Goal: Task Accomplishment & Management: Manage account settings

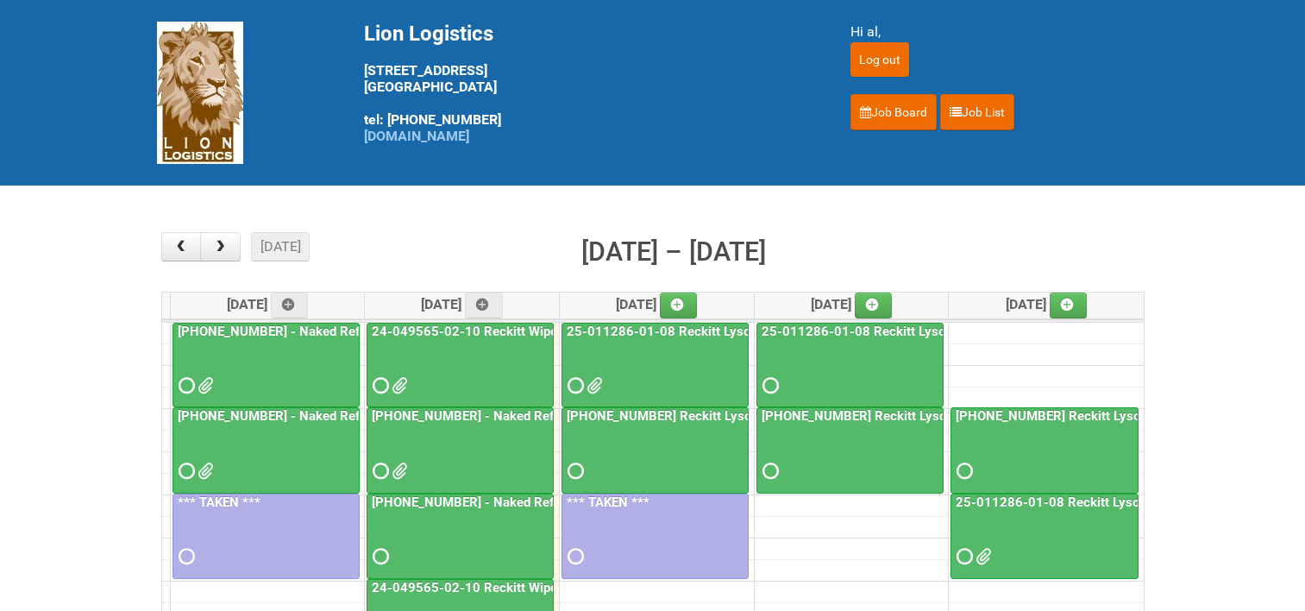
scroll to position [173, 0]
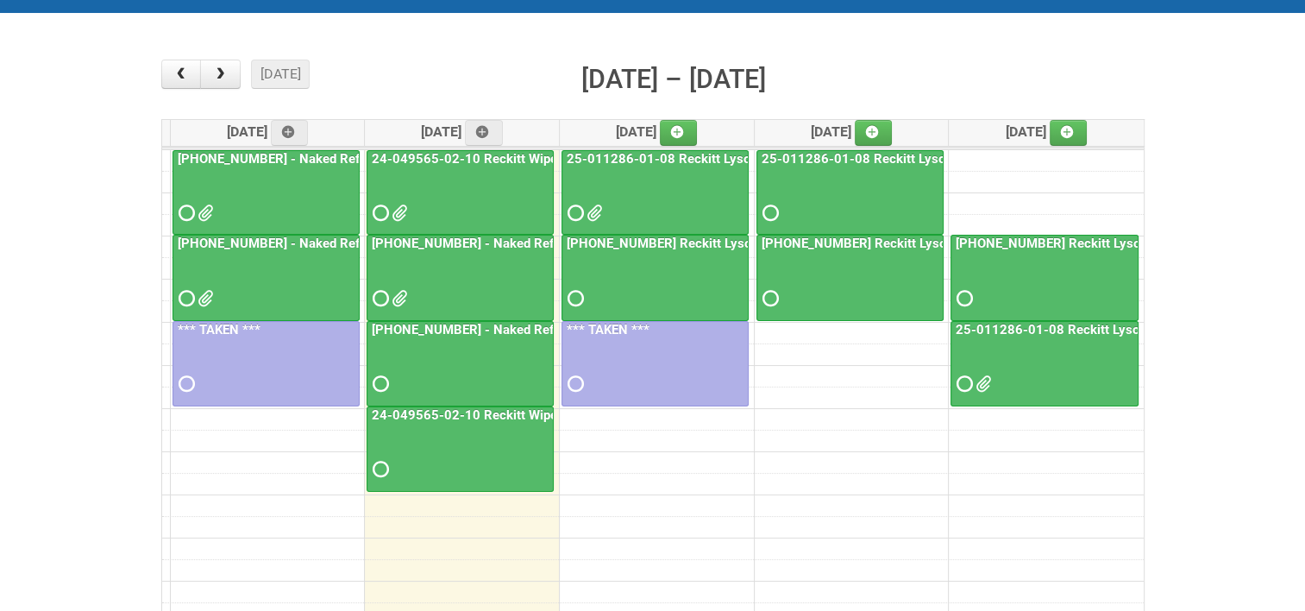
click at [437, 411] on link "24-049565-02-10 Reckitt Wipes HUT Stages 1-3 - slot for photos" at bounding box center [564, 415] width 392 height 16
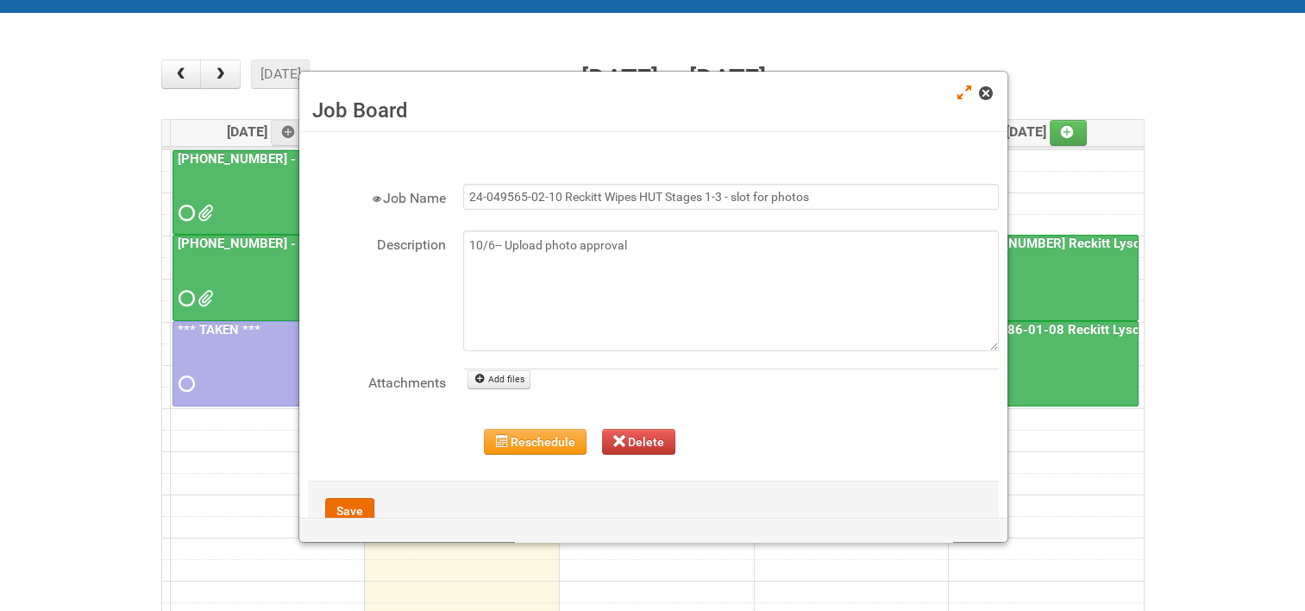
click at [980, 96] on span at bounding box center [985, 93] width 12 height 12
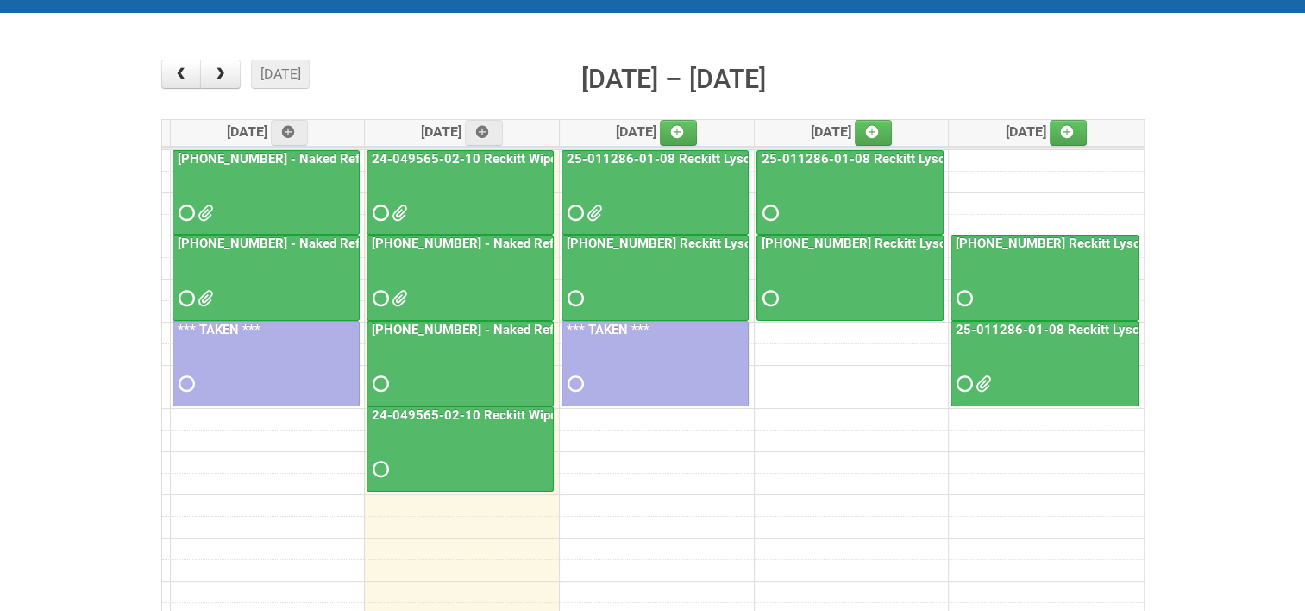
click at [518, 417] on link "24-049565-02-10 Reckitt Wipes HUT Stages 1-3 - slot for photos" at bounding box center [564, 415] width 392 height 16
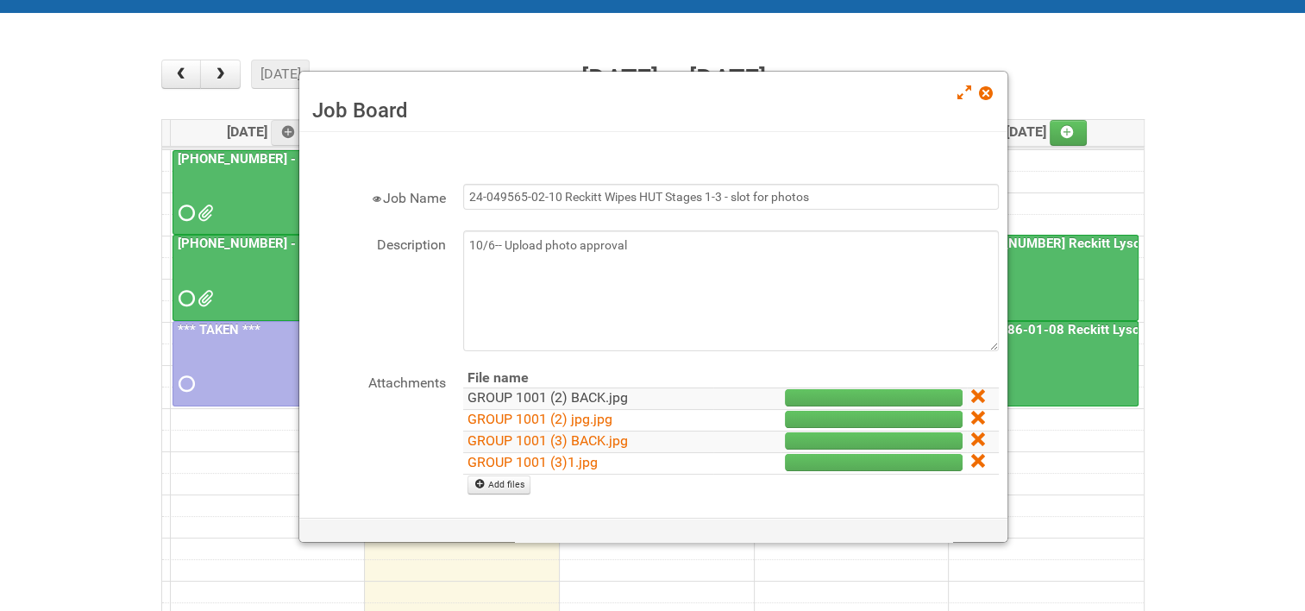
click at [571, 394] on link "GROUP 1001 (2) BACK.jpg" at bounding box center [548, 397] width 160 height 16
click at [549, 417] on link "GROUP 1001 (2) jpg.jpg" at bounding box center [540, 419] width 145 height 16
click at [537, 435] on link "GROUP 1001 (3) BACK.jpg" at bounding box center [548, 440] width 160 height 16
click at [535, 455] on link "GROUP 1001 (3)1.jpg" at bounding box center [533, 462] width 130 height 16
drag, startPoint x: 969, startPoint y: 395, endPoint x: 722, endPoint y: 53, distance: 421.4
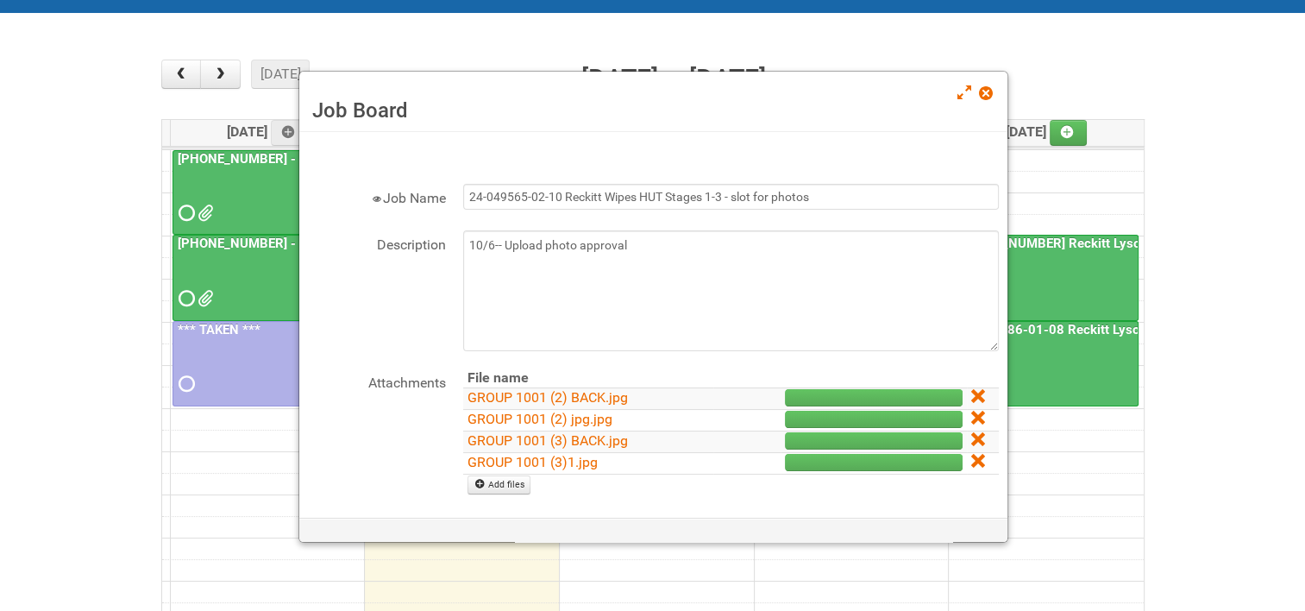
click at [971, 395] on icon at bounding box center [977, 396] width 12 height 12
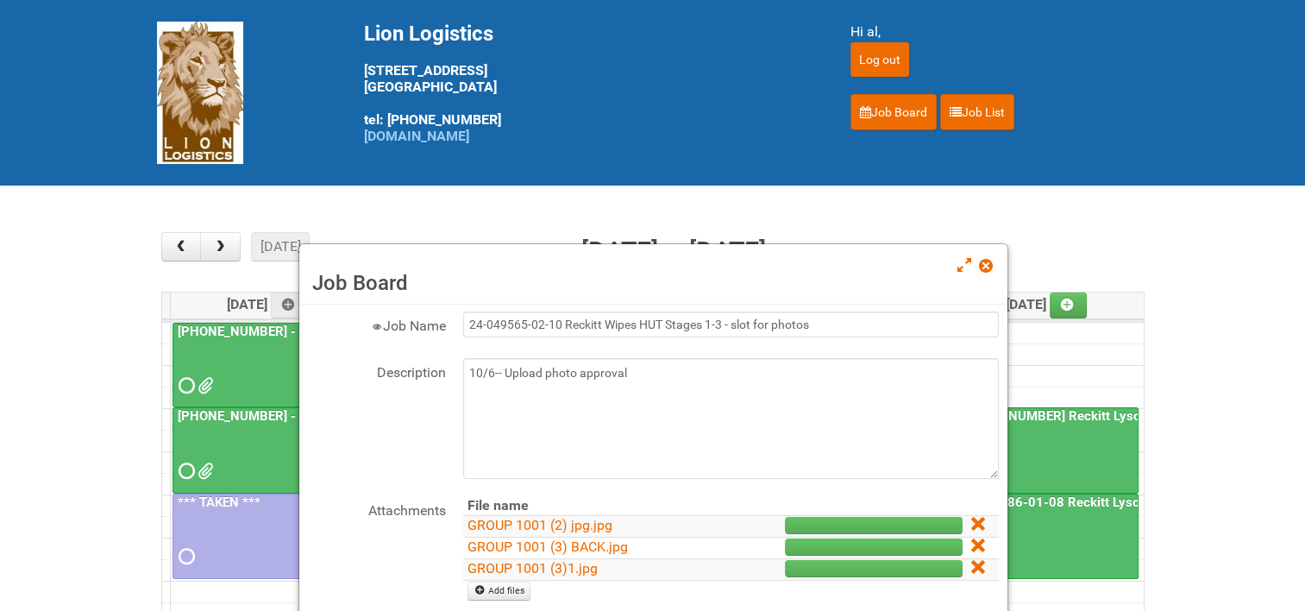
scroll to position [127, 0]
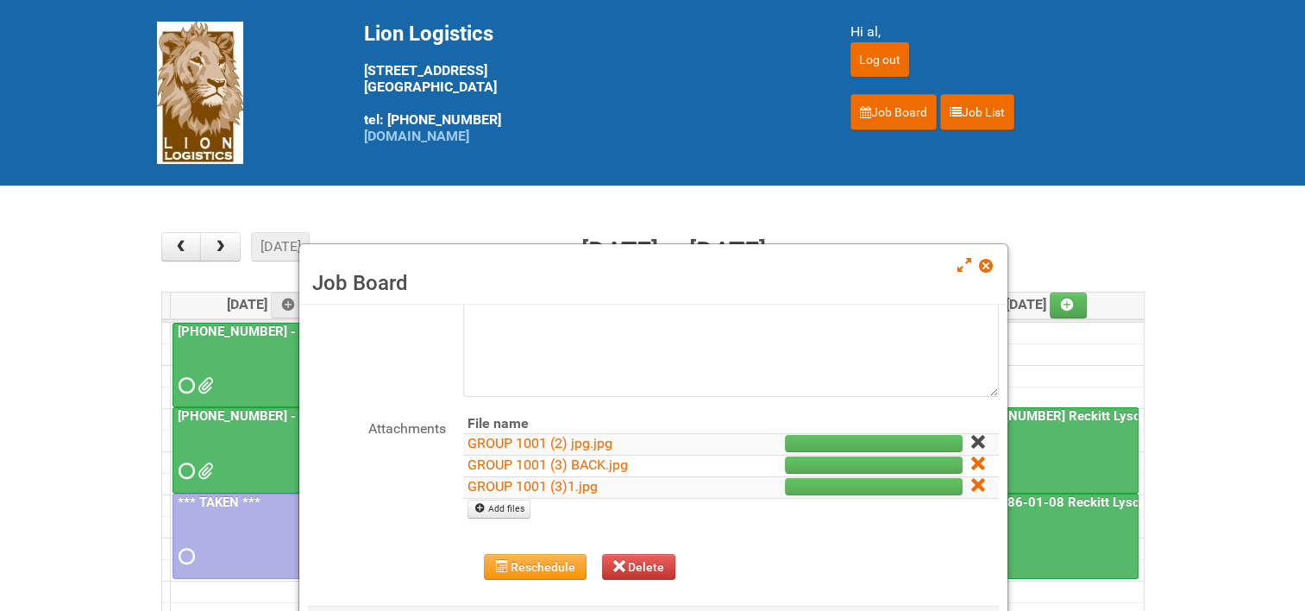
click at [972, 439] on link at bounding box center [979, 443] width 16 height 16
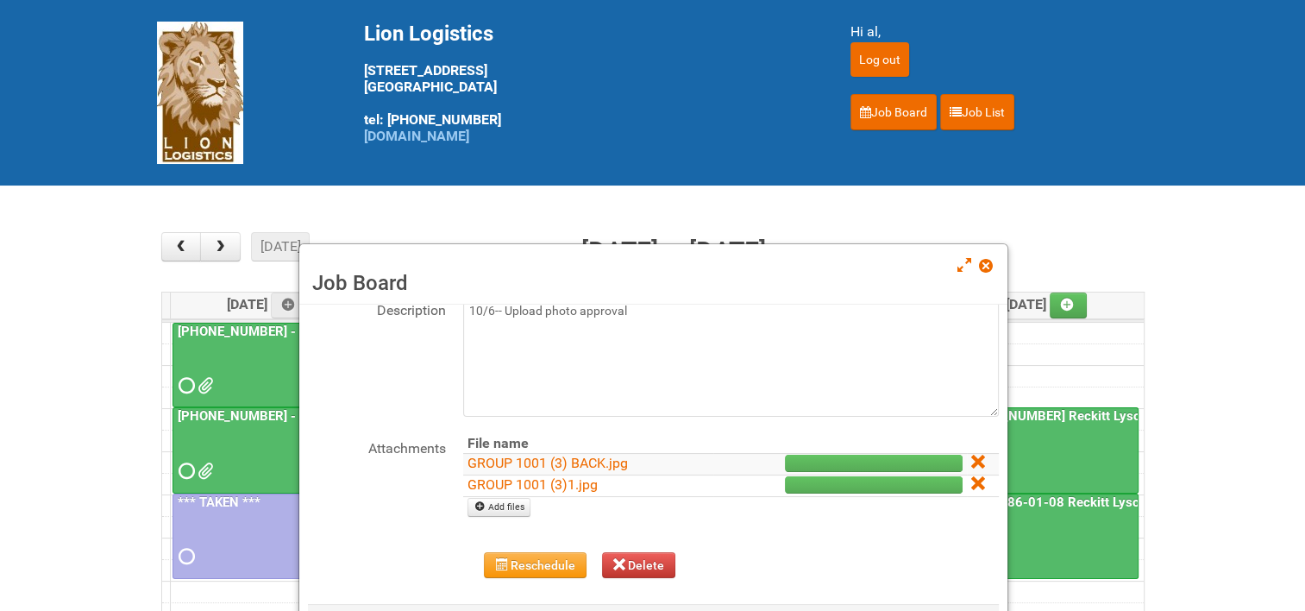
scroll to position [105, 0]
click at [971, 457] on icon at bounding box center [977, 463] width 12 height 12
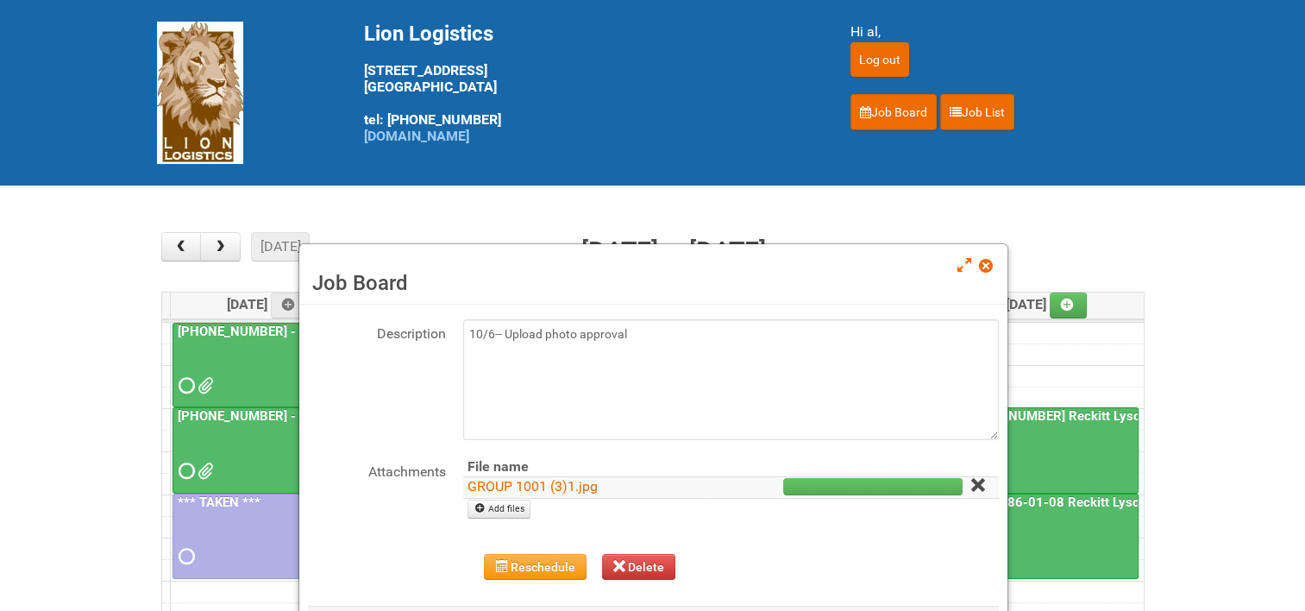
click at [971, 485] on icon at bounding box center [977, 485] width 12 height 12
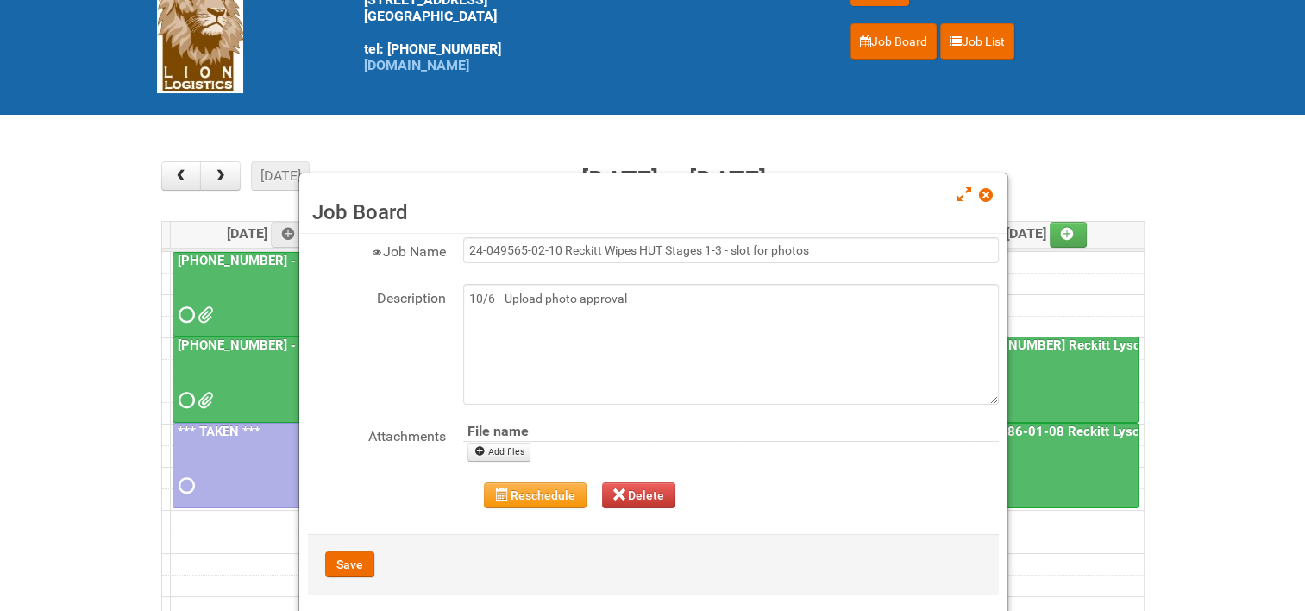
scroll to position [173, 0]
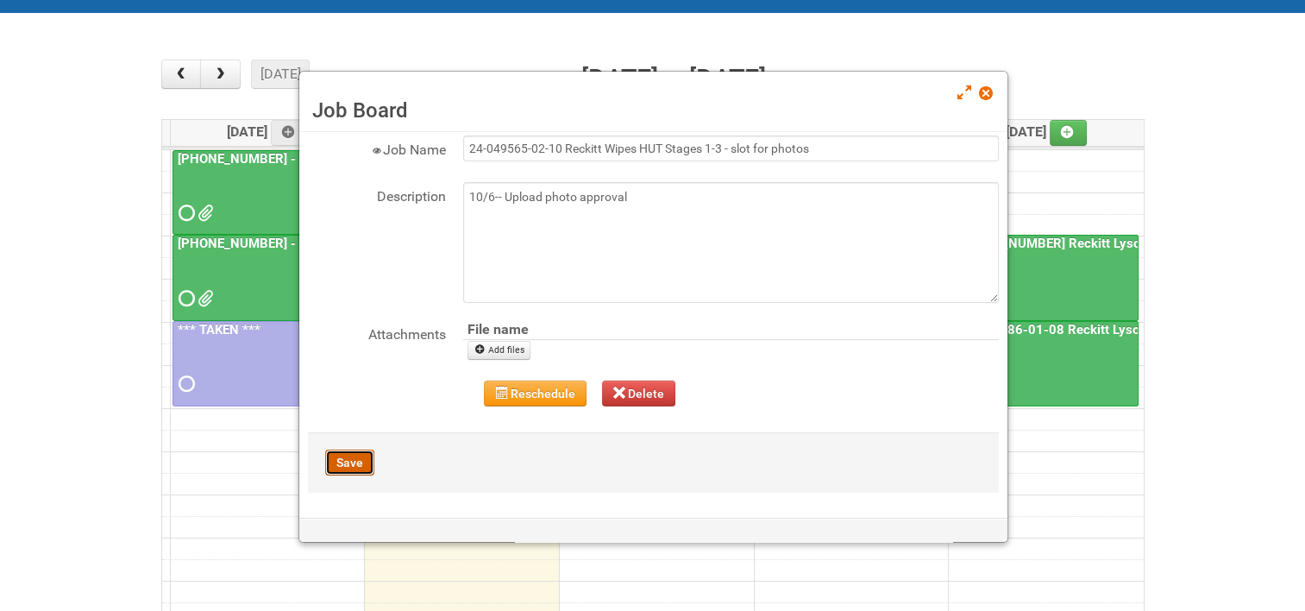
click at [345, 456] on button "Save" at bounding box center [349, 462] width 49 height 26
